Goal: Information Seeking & Learning: Learn about a topic

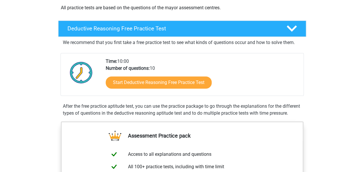
scroll to position [119, 0]
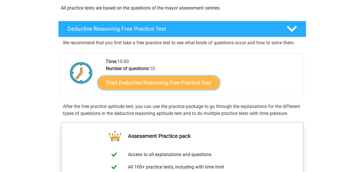
click at [154, 82] on link "Start Deductive Reasoning Free Practice Test" at bounding box center [158, 82] width 122 height 14
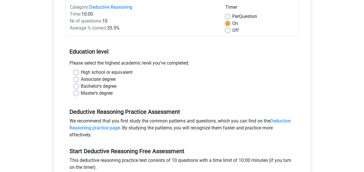
scroll to position [77, 0]
click at [84, 85] on label "Bachelor's degree" at bounding box center [99, 85] width 36 height 7
click at [78, 85] on input "Bachelor's degree" at bounding box center [76, 85] width 5 height 6
radio input "true"
click at [232, 18] on label "Per Question" at bounding box center [244, 16] width 25 height 7
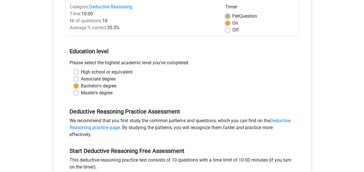
click at [227, 18] on input "Per Question" at bounding box center [227, 16] width 5 height 6
radio input "true"
click at [232, 23] on label "On" at bounding box center [235, 23] width 6 height 7
click at [227, 23] on input "On" at bounding box center [227, 23] width 5 height 6
radio input "true"
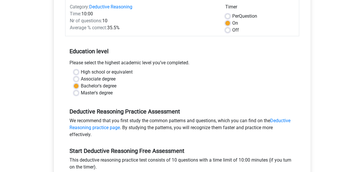
click at [232, 14] on label "Per Question" at bounding box center [244, 16] width 25 height 7
click at [226, 14] on input "Per Question" at bounding box center [227, 16] width 5 height 6
radio input "true"
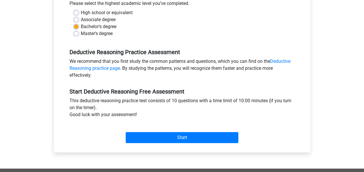
scroll to position [136, 0]
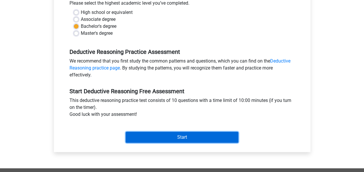
click at [150, 133] on input "Start" at bounding box center [182, 137] width 113 height 11
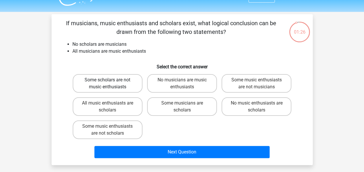
scroll to position [12, 0]
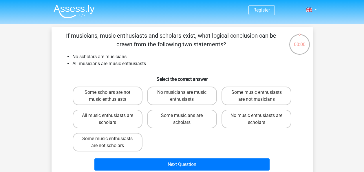
scroll to position [12, 0]
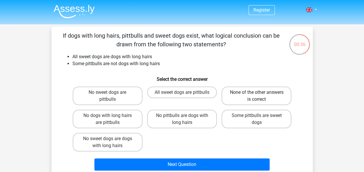
click at [250, 95] on label "None of the other answers is correct" at bounding box center [256, 95] width 70 height 19
click at [256, 95] on input "None of the other answers is correct" at bounding box center [258, 94] width 4 height 4
radio input "true"
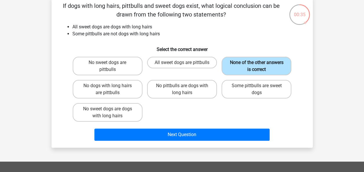
scroll to position [30, 0]
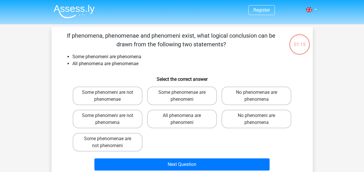
scroll to position [30, 0]
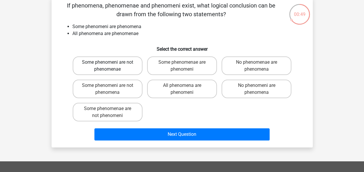
click at [93, 65] on label "Some phenomeni are not phenomenae" at bounding box center [108, 65] width 70 height 19
click at [107, 65] on input "Some phenomeni are not phenomenae" at bounding box center [109, 64] width 4 height 4
radio input "true"
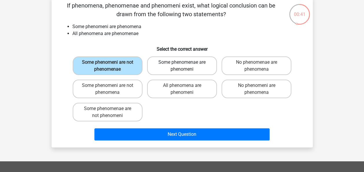
click at [168, 69] on label "Some phenomenae are phenomeni" at bounding box center [182, 65] width 70 height 19
click at [182, 66] on input "Some phenomenae are phenomeni" at bounding box center [184, 64] width 4 height 4
radio input "true"
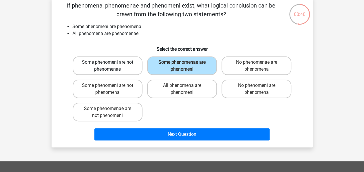
click at [130, 63] on label "Some phenomeni are not phenomenae" at bounding box center [108, 65] width 70 height 19
click at [111, 63] on input "Some phenomeni are not phenomenae" at bounding box center [109, 64] width 4 height 4
radio input "true"
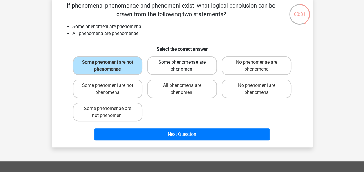
click at [162, 72] on label "Some phenomenae are phenomeni" at bounding box center [182, 65] width 70 height 19
click at [182, 66] on input "Some phenomenae are phenomeni" at bounding box center [184, 64] width 4 height 4
radio input "true"
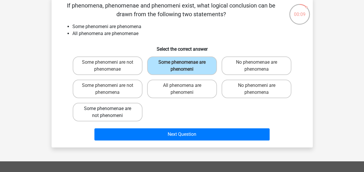
click at [130, 114] on label "Some phenomenae are not phenomeni" at bounding box center [108, 112] width 70 height 19
click at [111, 112] on input "Some phenomenae are not phenomeni" at bounding box center [109, 110] width 4 height 4
radio input "true"
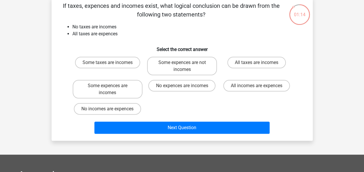
scroll to position [26, 0]
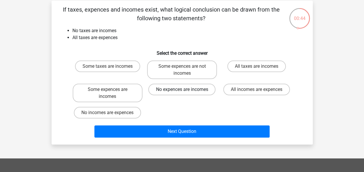
click at [172, 90] on label "No expences are incomes" at bounding box center [181, 90] width 67 height 12
click at [182, 90] on input "No expences are incomes" at bounding box center [184, 91] width 4 height 4
radio input "true"
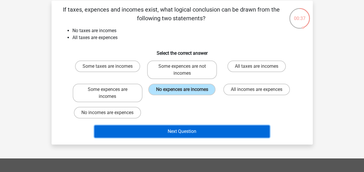
click at [162, 132] on button "Next Question" at bounding box center [181, 131] width 175 height 12
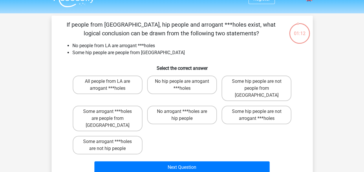
scroll to position [11, 0]
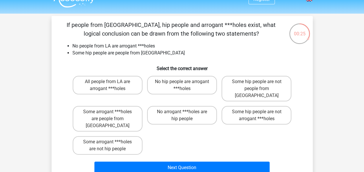
click at [159, 80] on label "No hip people are arrogant ***holes" at bounding box center [182, 85] width 70 height 19
click at [182, 82] on input "No hip people are arrogant ***holes" at bounding box center [184, 84] width 4 height 4
radio input "true"
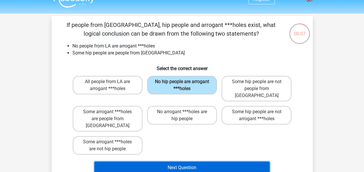
click at [196, 161] on button "Next Question" at bounding box center [181, 167] width 175 height 12
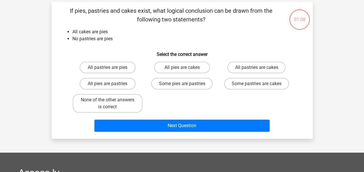
scroll to position [27, 0]
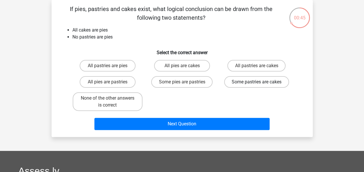
click at [245, 84] on label "Some pastries are cakes" at bounding box center [256, 82] width 65 height 12
click at [256, 84] on input "Some pastries are cakes" at bounding box center [258, 84] width 4 height 4
radio input "true"
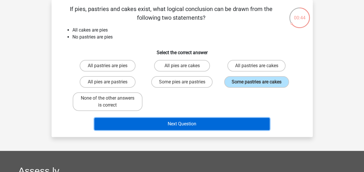
click at [214, 126] on button "Next Question" at bounding box center [181, 124] width 175 height 12
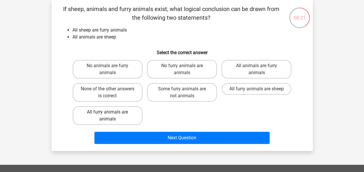
click at [114, 116] on label "All furry animals are animals" at bounding box center [108, 115] width 70 height 19
click at [111, 116] on input "All furry animals are animals" at bounding box center [109, 114] width 4 height 4
radio input "true"
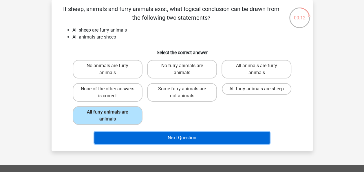
click at [159, 135] on button "Next Question" at bounding box center [181, 138] width 175 height 12
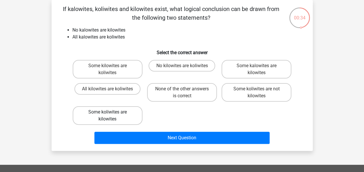
click at [102, 115] on label "Some koliwites are kilowites" at bounding box center [108, 115] width 70 height 19
click at [107, 115] on input "Some koliwites are kilowites" at bounding box center [109, 114] width 4 height 4
radio input "true"
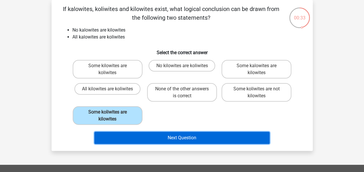
click at [153, 139] on button "Next Question" at bounding box center [181, 138] width 175 height 12
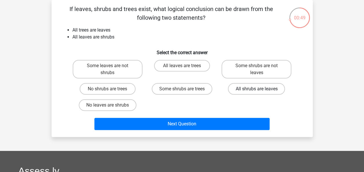
click at [246, 94] on label "All shrubs are leaves" at bounding box center [256, 89] width 57 height 12
click at [256, 93] on input "All shrubs are leaves" at bounding box center [258, 91] width 4 height 4
radio input "true"
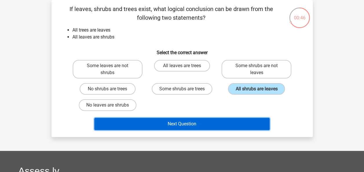
click at [205, 125] on button "Next Question" at bounding box center [181, 124] width 175 height 12
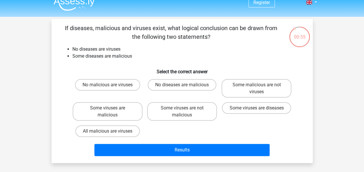
scroll to position [8, 0]
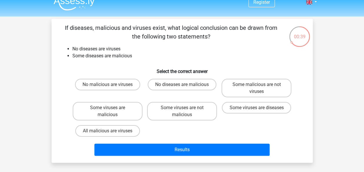
click at [108, 87] on input "No malicious are viruses" at bounding box center [109, 86] width 4 height 4
radio input "true"
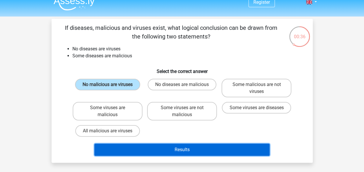
click at [177, 151] on button "Results" at bounding box center [181, 149] width 175 height 12
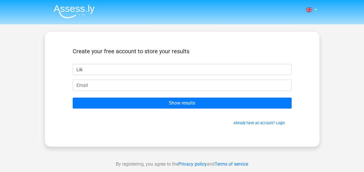
type input "Lik"
click at [73, 97] on input "Show results" at bounding box center [182, 102] width 219 height 11
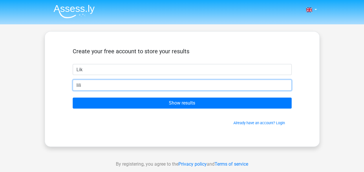
type input "[EMAIL_ADDRESS][DOMAIN_NAME]"
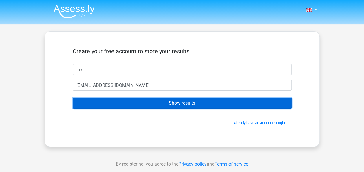
click at [135, 102] on input "Show results" at bounding box center [182, 102] width 219 height 11
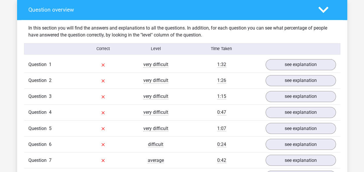
scroll to position [429, 0]
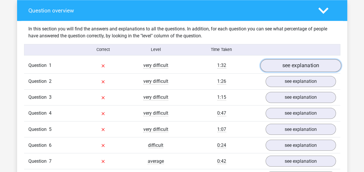
click at [286, 67] on link "see explanation" at bounding box center [300, 65] width 81 height 13
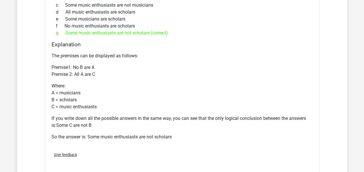
scroll to position [559, 0]
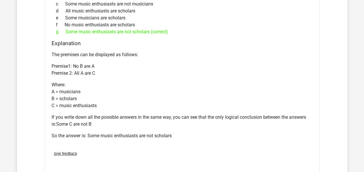
click at [229, 92] on p "Where: A = musicians B = scholars C = music enthusiasts" at bounding box center [181, 95] width 261 height 28
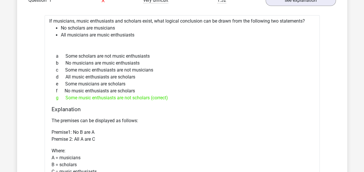
scroll to position [477, 0]
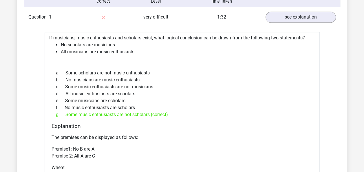
click at [229, 92] on div "d All music enthusiasts are scholars" at bounding box center [181, 93] width 261 height 7
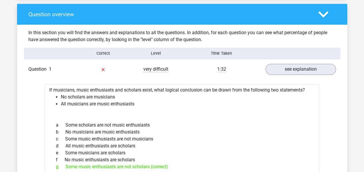
scroll to position [425, 0]
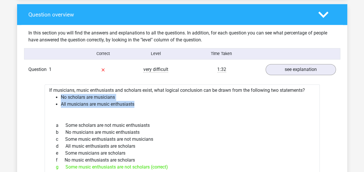
drag, startPoint x: 61, startPoint y: 96, endPoint x: 148, endPoint y: 102, distance: 87.6
click at [148, 102] on ul "No scholars are musicians All musicians are music enthusiasts" at bounding box center [182, 101] width 266 height 14
copy ul "No scholars are musicians All musicians are music enthusiasts"
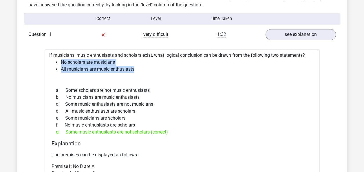
scroll to position [460, 0]
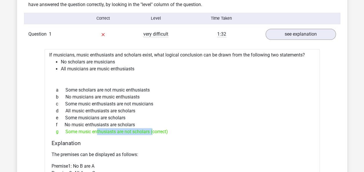
drag, startPoint x: 65, startPoint y: 132, endPoint x: 151, endPoint y: 134, distance: 85.6
click at [151, 134] on div "a Some scholars are not music enthusiasts b No musicians are music enthusiasts …" at bounding box center [181, 110] width 261 height 53
copy div "Some music enthusiasts are not scholars"
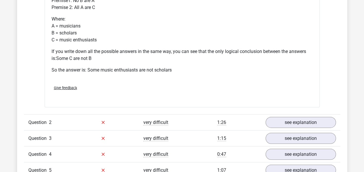
scroll to position [626, 0]
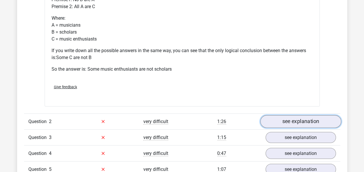
click at [288, 121] on link "see explanation" at bounding box center [300, 121] width 81 height 13
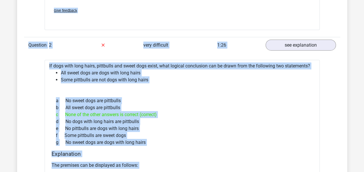
scroll to position [652, 0]
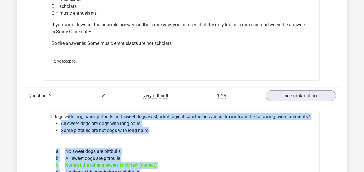
drag, startPoint x: 273, startPoint y: 136, endPoint x: 47, endPoint y: 116, distance: 226.5
copy div "If dogs with long hairs, pittbulls and sweet dogs exist, what logical conclusio…"
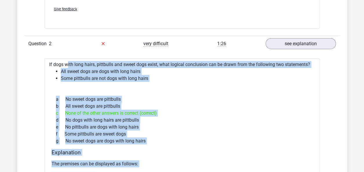
scroll to position [707, 0]
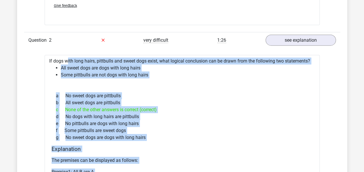
click at [153, 97] on div "a No sweet dogs are pittbulls" at bounding box center [181, 95] width 261 height 7
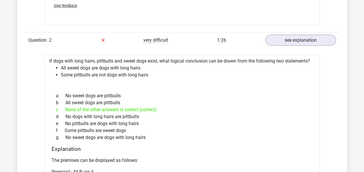
drag, startPoint x: 63, startPoint y: 129, endPoint x: 131, endPoint y: 132, distance: 68.0
click at [131, 132] on div "f Some pittbulls are sweet dogs" at bounding box center [181, 130] width 261 height 7
copy div "Some pittbulls are sweet dogs"
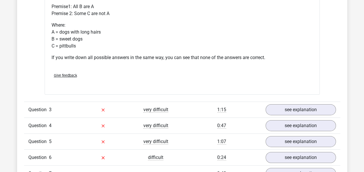
scroll to position [873, 0]
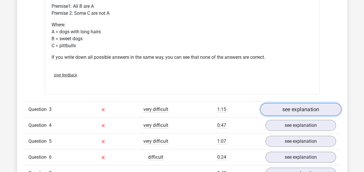
click at [273, 106] on link "see explanation" at bounding box center [300, 109] width 81 height 13
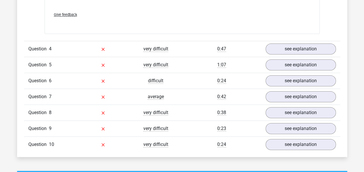
scroll to position [1267, 0]
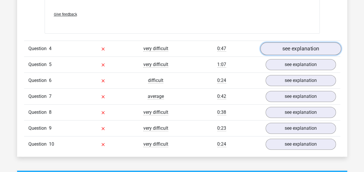
click at [282, 48] on link "see explanation" at bounding box center [300, 48] width 81 height 13
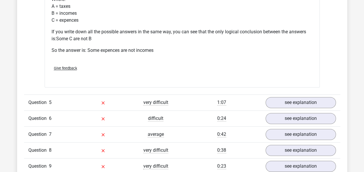
scroll to position [1468, 0]
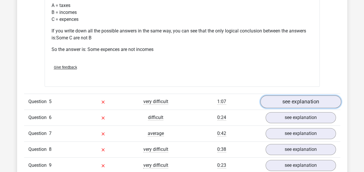
click at [300, 98] on link "see explanation" at bounding box center [300, 101] width 81 height 13
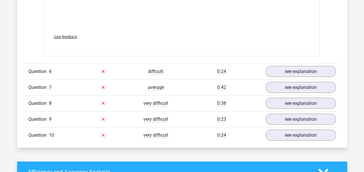
scroll to position [1844, 0]
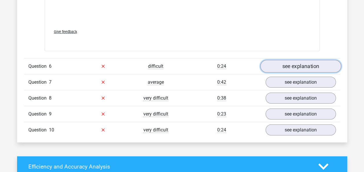
click at [289, 62] on link "see explanation" at bounding box center [300, 66] width 81 height 13
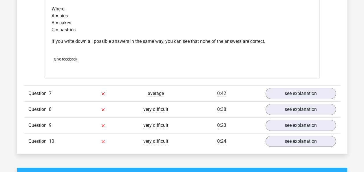
scroll to position [2052, 0]
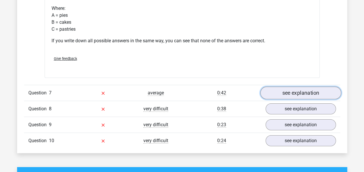
click at [285, 89] on link "see explanation" at bounding box center [300, 92] width 81 height 13
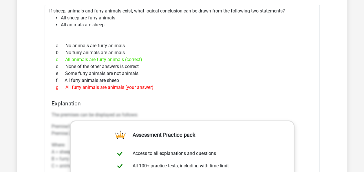
scroll to position [2155, 0]
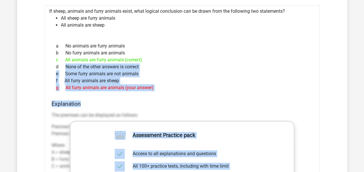
drag, startPoint x: 165, startPoint y: 90, endPoint x: 59, endPoint y: 63, distance: 109.1
click at [59, 63] on div "If sheep, animals and furry animals exist, what logical conclusion can be drawn…" at bounding box center [182, 157] width 275 height 304
drag, startPoint x: 59, startPoint y: 63, endPoint x: 73, endPoint y: 70, distance: 15.7
click at [73, 70] on div "e Some furry animals are not animals" at bounding box center [181, 73] width 261 height 7
drag, startPoint x: 116, startPoint y: 80, endPoint x: 78, endPoint y: 75, distance: 38.1
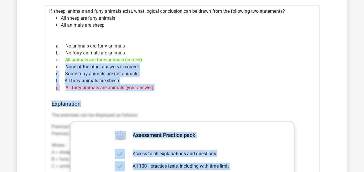
click at [78, 77] on div "f All furry animals are sheep" at bounding box center [181, 80] width 261 height 7
drag, startPoint x: 78, startPoint y: 75, endPoint x: 112, endPoint y: 73, distance: 33.7
click at [112, 73] on div "e Some furry animals are not animals" at bounding box center [181, 73] width 261 height 7
click at [155, 70] on div "e Some furry animals are not animals" at bounding box center [181, 73] width 261 height 7
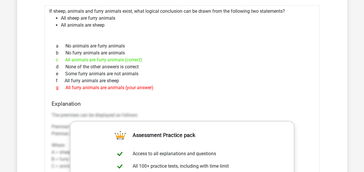
drag, startPoint x: 154, startPoint y: 84, endPoint x: 41, endPoint y: 8, distance: 136.5
copy div "If sheep, animals and furry animals exist, what logical conclusion can be drawn…"
click at [208, 25] on div "If sheep, animals and furry animals exist, what logical conclusion can be drawn…" at bounding box center [182, 157] width 275 height 304
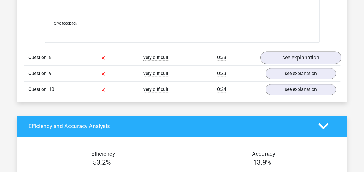
scroll to position [2421, 0]
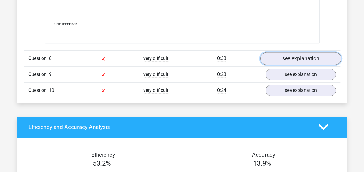
click at [296, 58] on link "see explanation" at bounding box center [300, 58] width 81 height 13
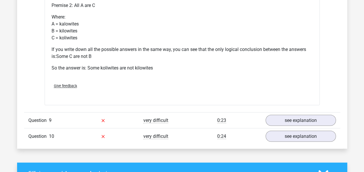
scroll to position [2612, 0]
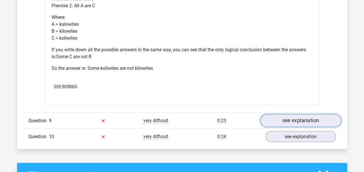
click at [286, 115] on link "see explanation" at bounding box center [300, 120] width 81 height 13
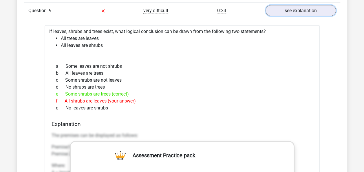
scroll to position [2718, 0]
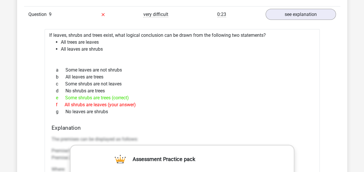
drag, startPoint x: 121, startPoint y: 108, endPoint x: 26, endPoint y: 29, distance: 123.5
copy div "If leaves, shrubs and trees exist, what logical conclusion can be drawn from th…"
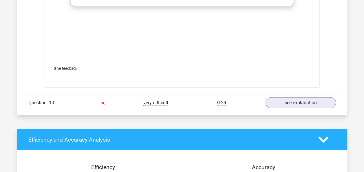
scroll to position [2964, 0]
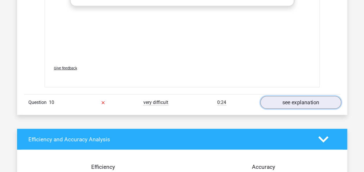
click at [270, 97] on link "see explanation" at bounding box center [300, 102] width 81 height 13
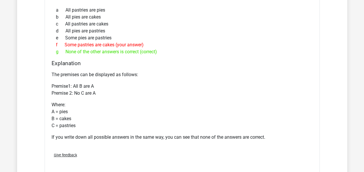
scroll to position [1919, 0]
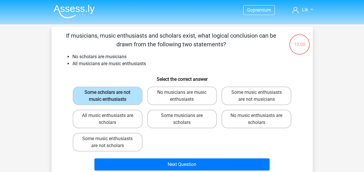
scroll to position [8, 0]
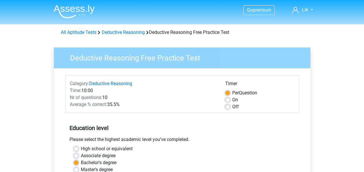
scroll to position [136, 0]
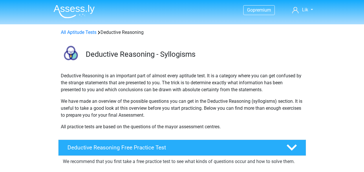
scroll to position [119, 0]
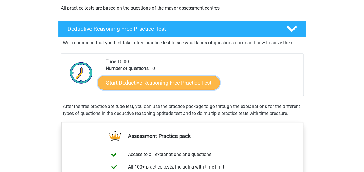
click at [177, 80] on link "Start Deductive Reasoning Free Practice Test" at bounding box center [158, 82] width 122 height 14
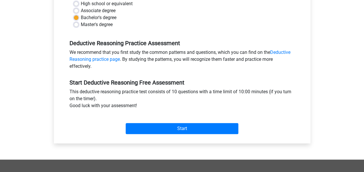
scroll to position [148, 0]
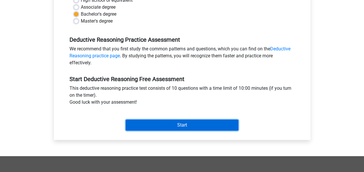
click at [163, 122] on input "Start" at bounding box center [182, 124] width 113 height 11
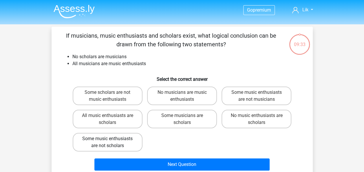
click at [124, 147] on label "Some music enthusiasts are not scholars" at bounding box center [108, 142] width 70 height 19
click at [111, 142] on input "Some music enthusiasts are not scholars" at bounding box center [109, 141] width 4 height 4
radio input "true"
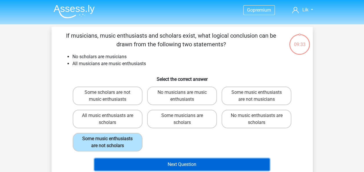
click at [152, 163] on button "Next Question" at bounding box center [181, 164] width 175 height 12
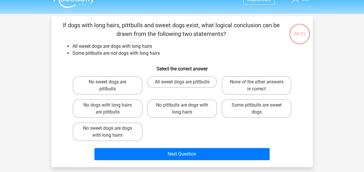
scroll to position [8, 0]
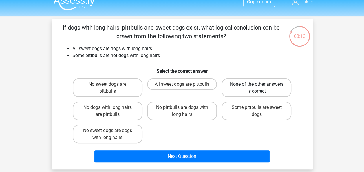
click at [252, 89] on label "None of the other answers is correct" at bounding box center [256, 87] width 70 height 19
click at [256, 88] on input "None of the other answers is correct" at bounding box center [258, 86] width 4 height 4
radio input "true"
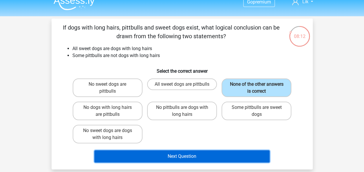
click at [202, 159] on button "Next Question" at bounding box center [181, 156] width 175 height 12
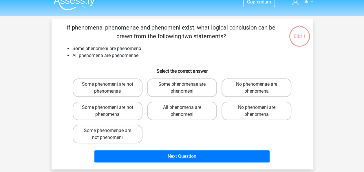
scroll to position [27, 0]
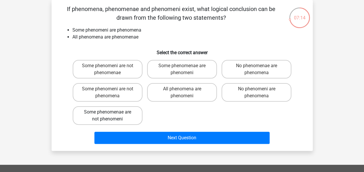
click at [104, 116] on label "Some phenomenae are not phenomeni" at bounding box center [108, 115] width 70 height 19
click at [107, 116] on input "Some phenomenae are not phenomeni" at bounding box center [109, 114] width 4 height 4
radio input "true"
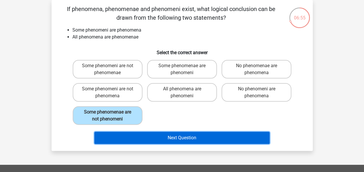
click at [180, 137] on button "Next Question" at bounding box center [181, 138] width 175 height 12
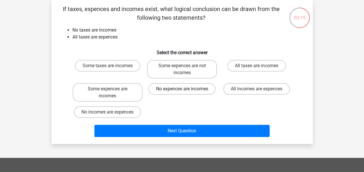
click at [191, 87] on label "No expences are incomes" at bounding box center [181, 89] width 67 height 12
click at [185, 89] on input "No expences are incomes" at bounding box center [184, 91] width 4 height 4
radio input "true"
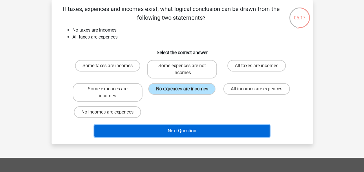
click at [189, 129] on button "Next Question" at bounding box center [181, 131] width 175 height 12
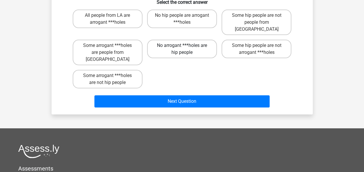
scroll to position [77, 0]
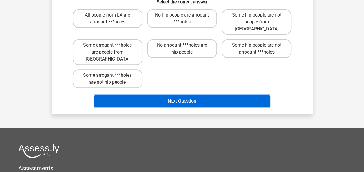
click at [182, 95] on button "Next Question" at bounding box center [181, 101] width 175 height 12
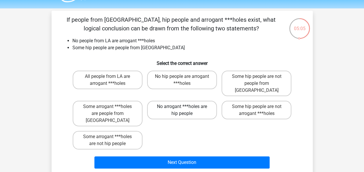
scroll to position [15, 0]
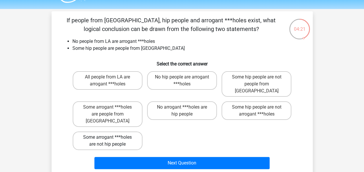
click at [123, 131] on label "Some arrogant ***holes are not hip people" at bounding box center [108, 140] width 70 height 19
click at [111, 137] on input "Some arrogant ***holes are not hip people" at bounding box center [109, 139] width 4 height 4
radio input "true"
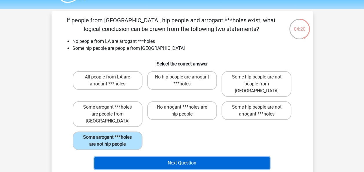
click at [156, 157] on button "Next Question" at bounding box center [181, 163] width 175 height 12
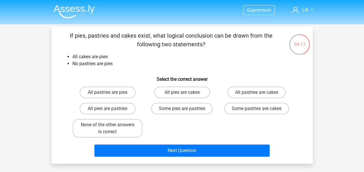
scroll to position [0, 0]
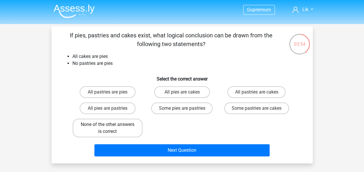
click at [127, 124] on label "None of the other answers is correct" at bounding box center [108, 128] width 70 height 19
click at [111, 124] on input "None of the other answers is correct" at bounding box center [109, 126] width 4 height 4
radio input "true"
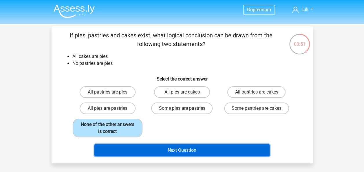
click at [188, 148] on button "Next Question" at bounding box center [181, 150] width 175 height 12
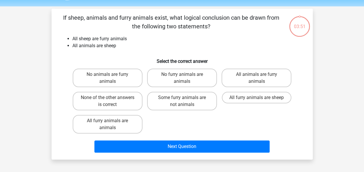
scroll to position [27, 0]
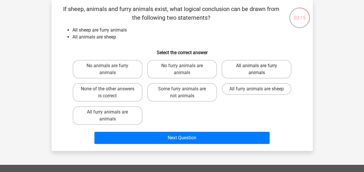
click at [260, 75] on label "All animals are furry animals" at bounding box center [256, 69] width 70 height 19
click at [260, 69] on input "All animals are furry animals" at bounding box center [258, 68] width 4 height 4
radio input "true"
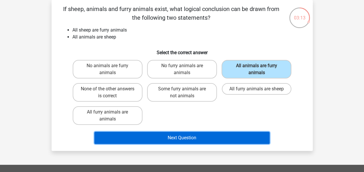
click at [192, 137] on button "Next Question" at bounding box center [181, 138] width 175 height 12
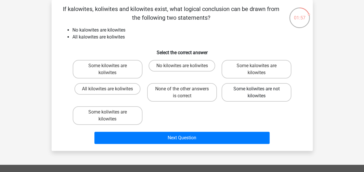
click at [247, 93] on label "Some koliwites are not kilowites" at bounding box center [256, 92] width 70 height 19
click at [256, 93] on input "Some koliwites are not kilowites" at bounding box center [258, 91] width 4 height 4
radio input "true"
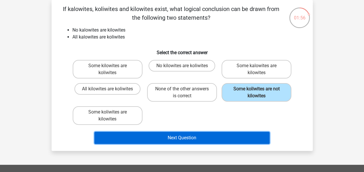
click at [192, 141] on button "Next Question" at bounding box center [181, 138] width 175 height 12
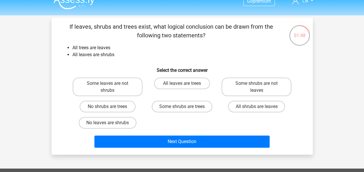
scroll to position [9, 0]
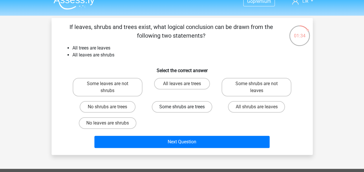
click at [180, 109] on label "Some shrubs are trees" at bounding box center [182, 107] width 60 height 12
click at [182, 109] on input "Some shrubs are trees" at bounding box center [184, 109] width 4 height 4
radio input "true"
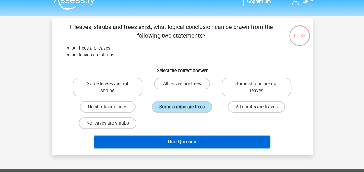
click at [186, 143] on button "Next Question" at bounding box center [181, 142] width 175 height 12
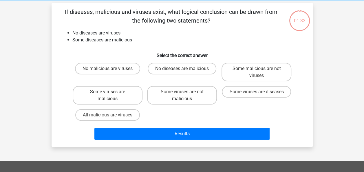
scroll to position [27, 0]
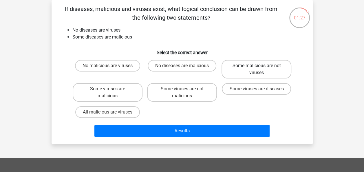
click at [248, 66] on label "Some malicious are not viruses" at bounding box center [256, 69] width 70 height 19
click at [256, 66] on input "Some malicious are not viruses" at bounding box center [258, 68] width 4 height 4
radio input "true"
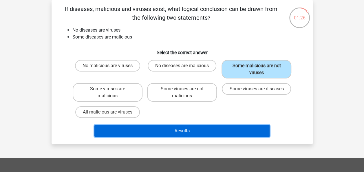
click at [201, 131] on button "Results" at bounding box center [181, 131] width 175 height 12
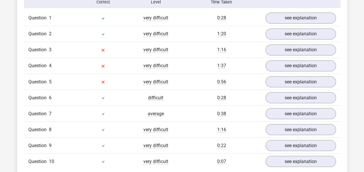
scroll to position [476, 0]
click at [297, 46] on link "see explanation" at bounding box center [300, 49] width 81 height 13
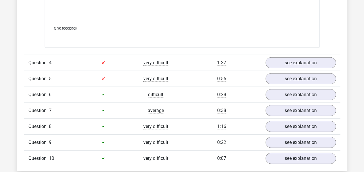
scroll to position [802, 0]
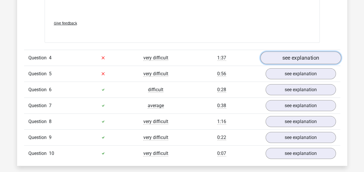
click at [294, 61] on link "see explanation" at bounding box center [300, 57] width 81 height 13
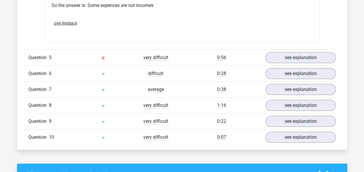
scroll to position [1056, 0]
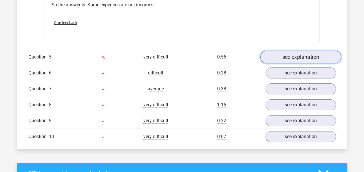
click at [294, 56] on link "see explanation" at bounding box center [300, 57] width 81 height 13
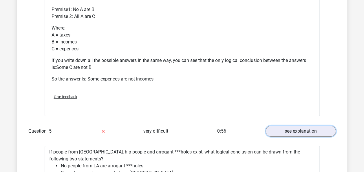
scroll to position [961, 0]
